Goal: Task Accomplishment & Management: Use online tool/utility

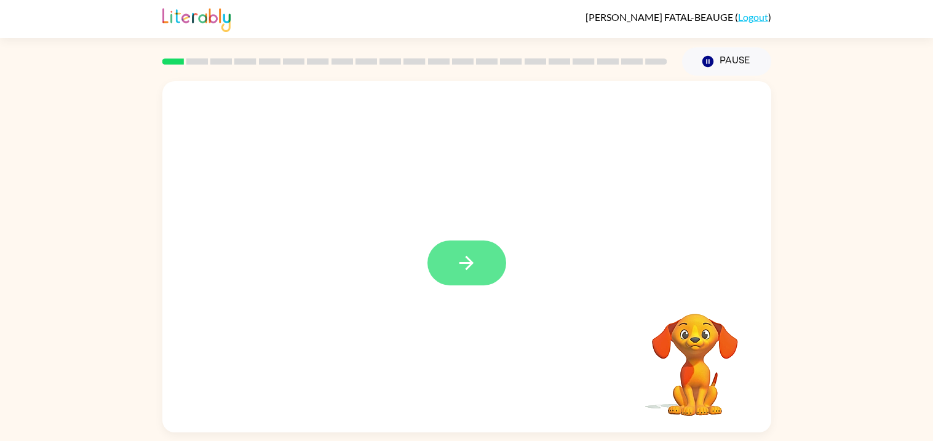
click at [453, 247] on button "button" at bounding box center [467, 263] width 79 height 45
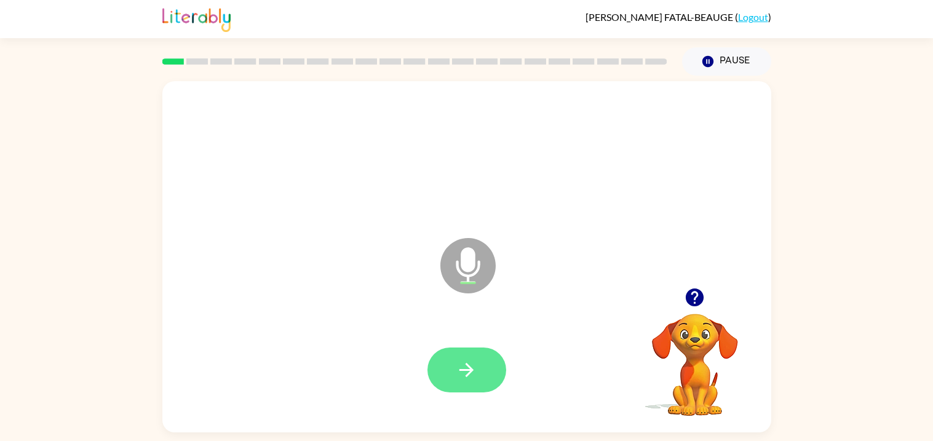
click at [454, 377] on button "button" at bounding box center [467, 370] width 79 height 45
click at [455, 378] on button "button" at bounding box center [467, 370] width 79 height 45
click at [458, 383] on button "button" at bounding box center [467, 370] width 79 height 45
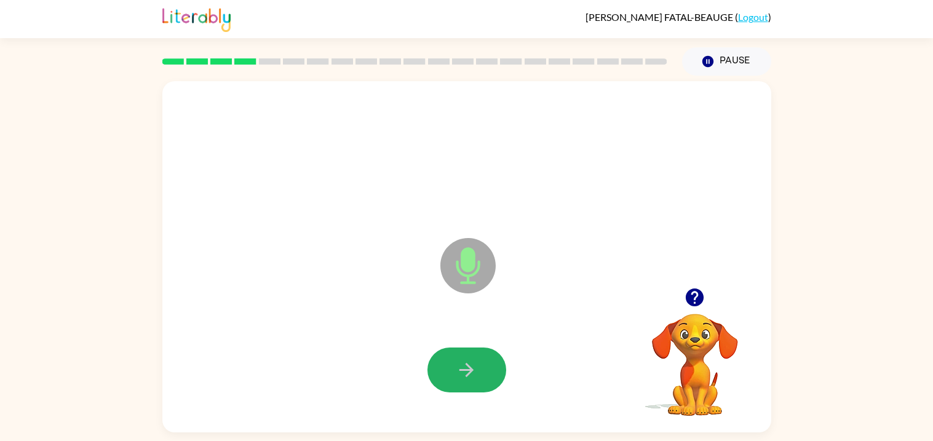
click at [458, 383] on button "button" at bounding box center [467, 370] width 79 height 45
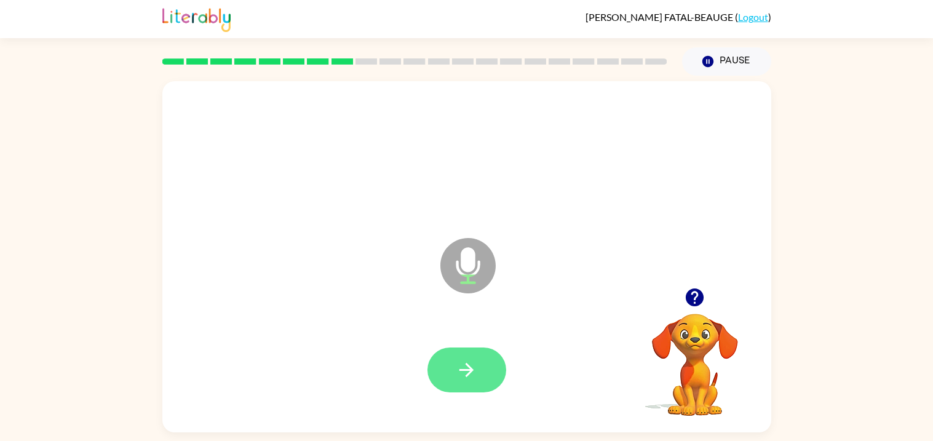
click at [458, 383] on button "button" at bounding box center [467, 370] width 79 height 45
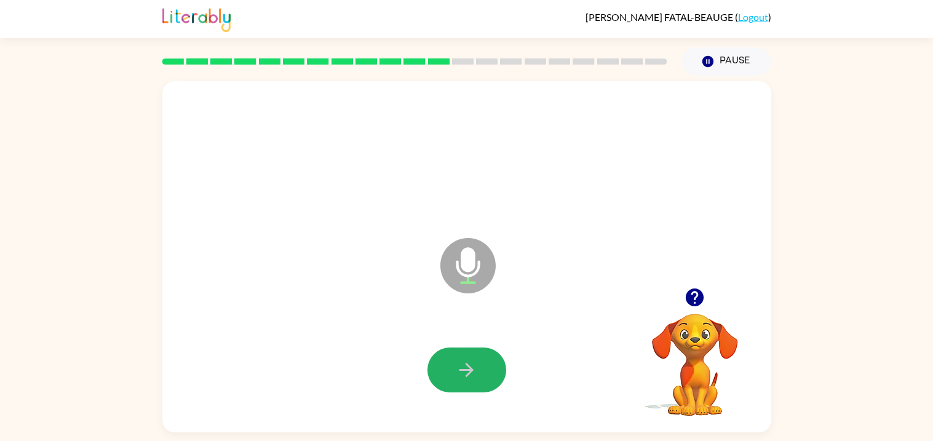
click at [458, 383] on button "button" at bounding box center [467, 370] width 79 height 45
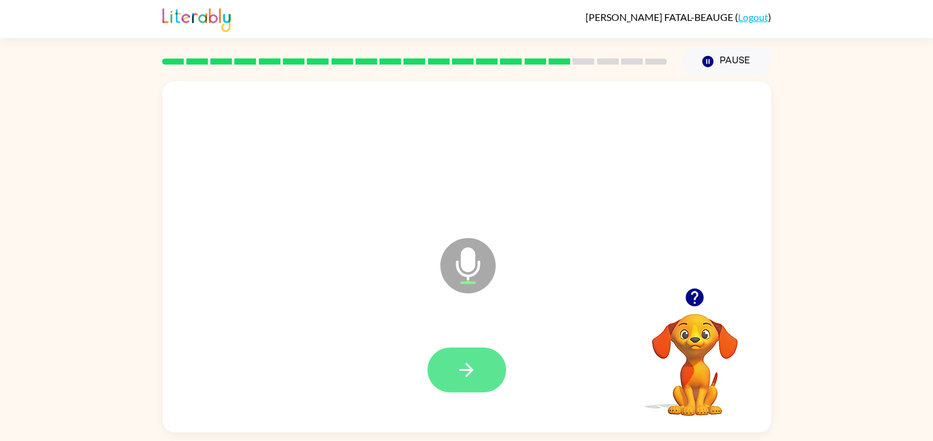
click at [459, 384] on button "button" at bounding box center [467, 370] width 79 height 45
click at [703, 329] on video "Your browser must support playing .mp4 files to use Literably. Please try using…" at bounding box center [695, 356] width 123 height 123
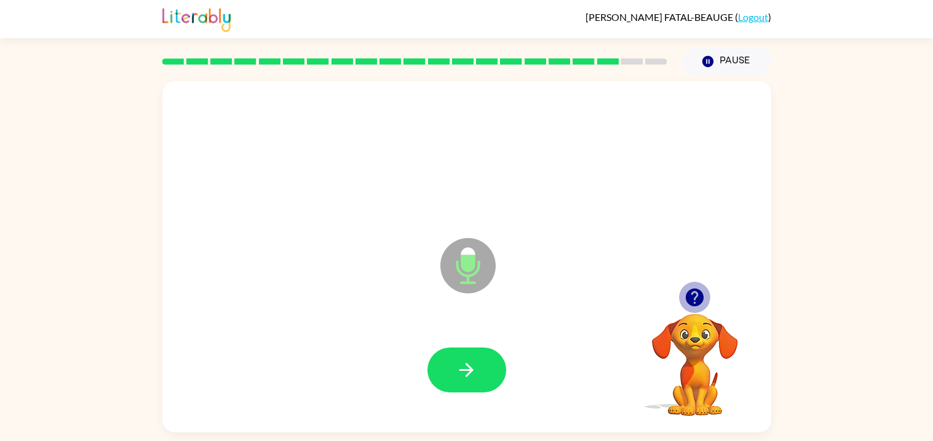
click at [690, 297] on icon "button" at bounding box center [695, 298] width 18 height 18
click at [690, 297] on video "Your browser must support playing .mp4 files to use Literably. Please try using…" at bounding box center [695, 356] width 123 height 123
click at [690, 297] on icon "button" at bounding box center [695, 298] width 18 height 18
click at [484, 358] on button "button" at bounding box center [467, 370] width 79 height 45
